Goal: Task Accomplishment & Management: Use online tool/utility

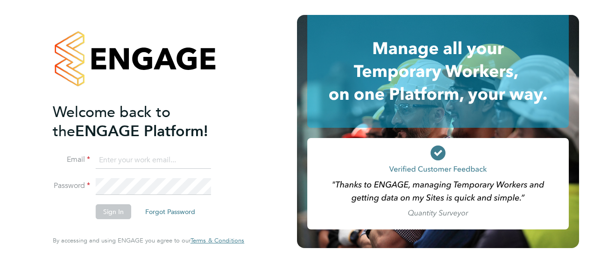
type input "lucy.north@ngbailey.co.uk"
click at [109, 216] on button "Sign In" at bounding box center [113, 212] width 35 height 15
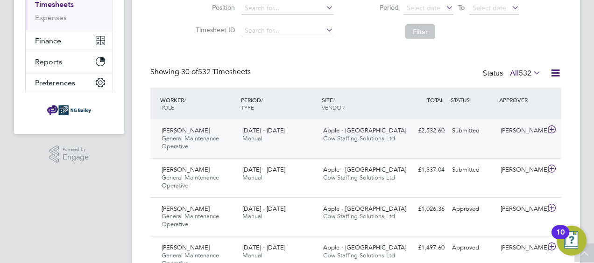
click at [182, 128] on span "[PERSON_NAME]" at bounding box center [186, 131] width 48 height 8
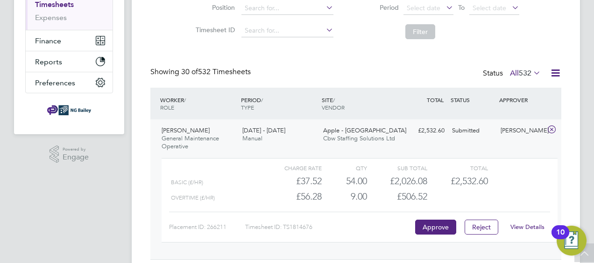
click at [523, 223] on link "View Details" at bounding box center [527, 227] width 34 height 8
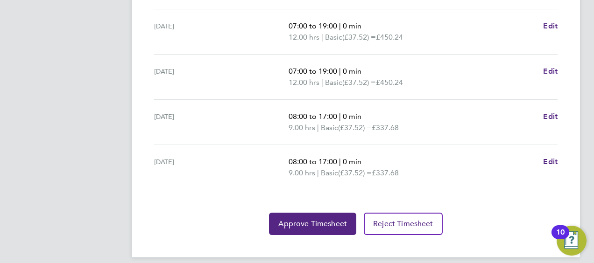
scroll to position [432, 0]
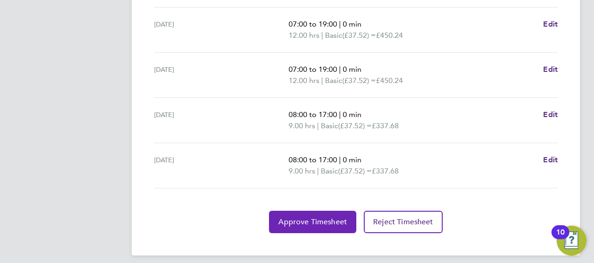
click at [322, 223] on span "Approve Timesheet" at bounding box center [312, 222] width 69 height 9
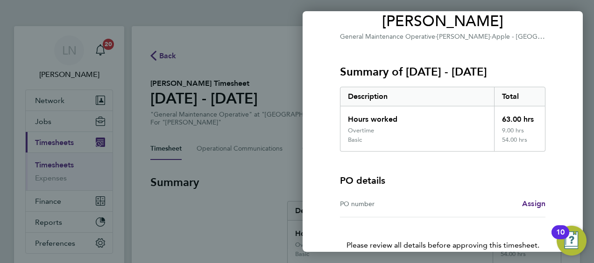
scroll to position [128, 0]
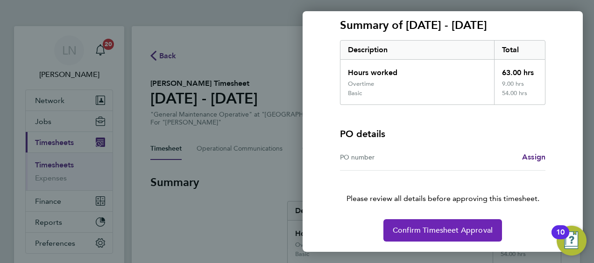
click at [438, 232] on span "Confirm Timesheet Approval" at bounding box center [443, 230] width 100 height 9
